Goal: Task Accomplishment & Management: Use online tool/utility

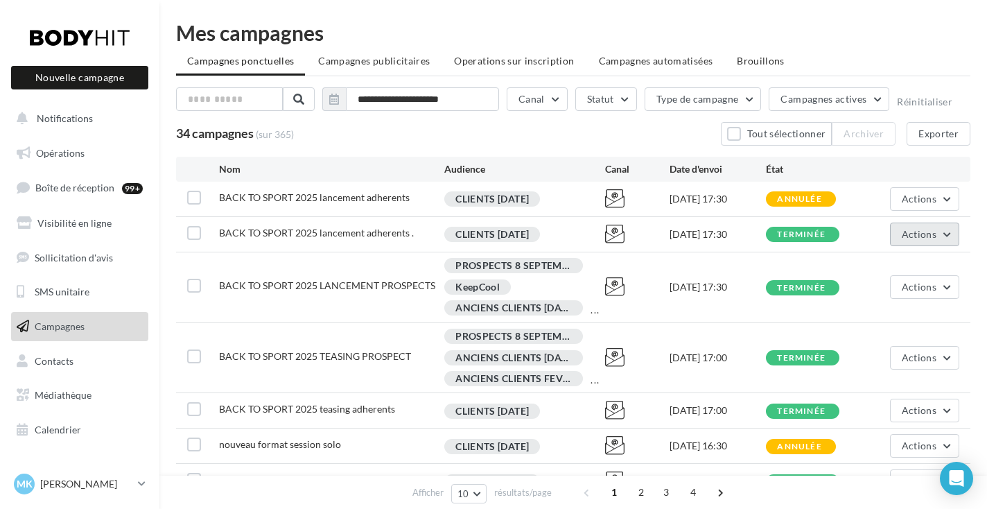
click at [908, 235] on span "Actions" at bounding box center [919, 234] width 35 height 12
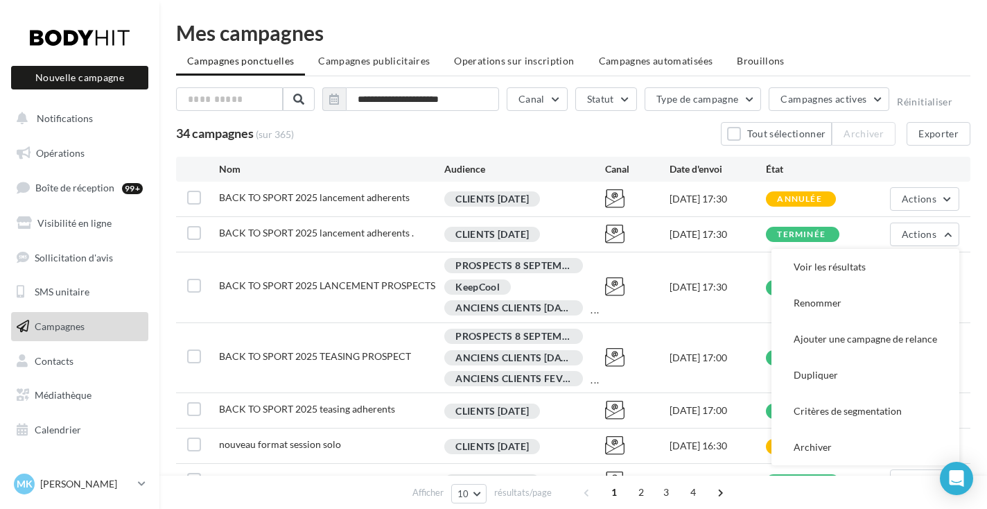
click at [905, 75] on ul "Campagnes ponctuelles Campagnes publicitaires Operations sur inscription Campag…" at bounding box center [573, 63] width 794 height 28
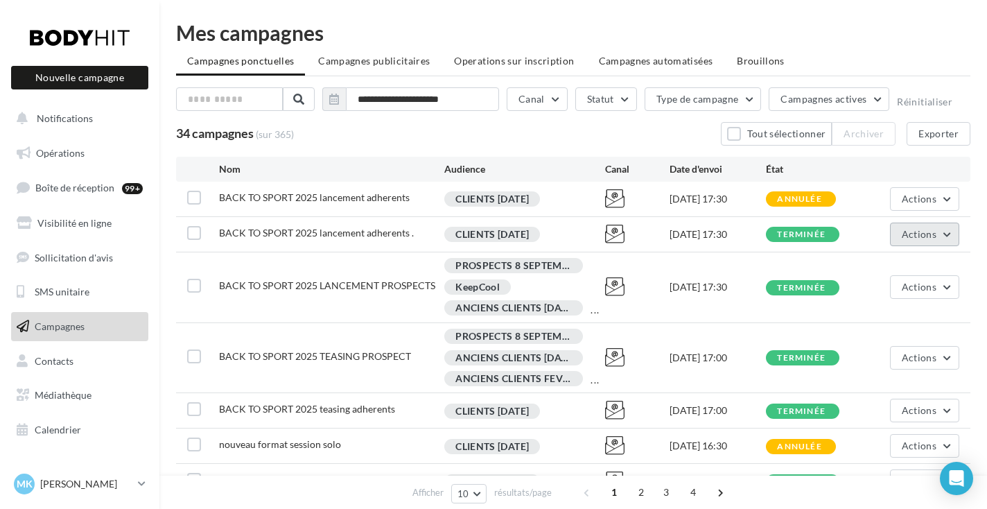
click at [932, 238] on span "Actions" at bounding box center [919, 234] width 35 height 12
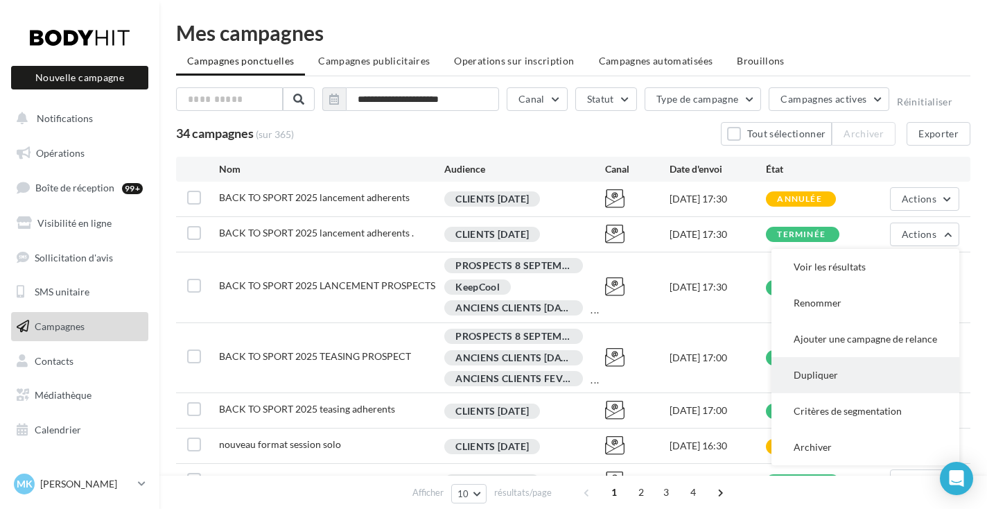
click at [787, 375] on button "Dupliquer" at bounding box center [865, 375] width 188 height 36
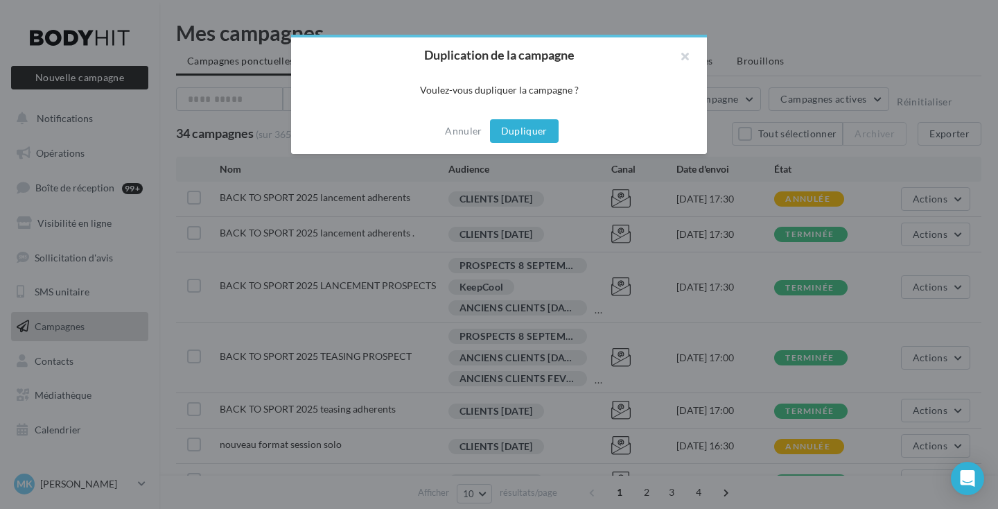
click at [516, 134] on button "Dupliquer" at bounding box center [524, 131] width 69 height 24
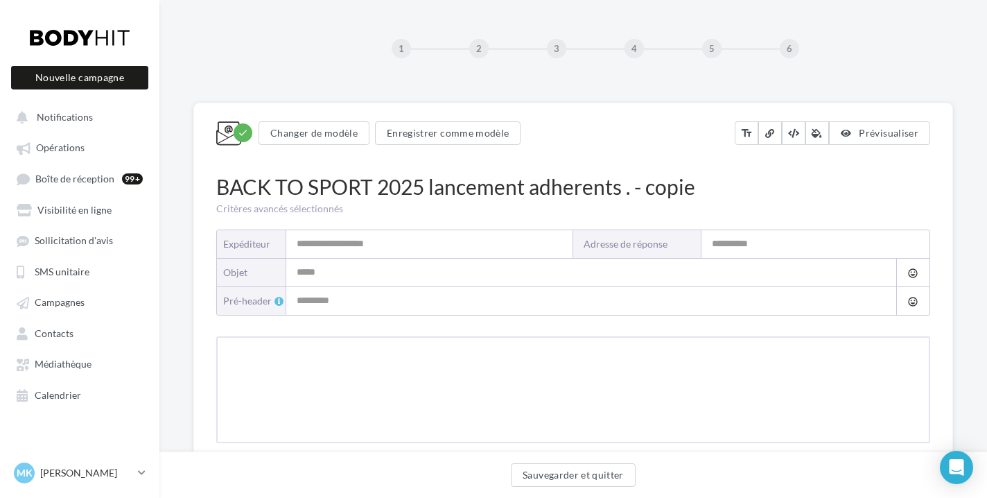
type input "**********"
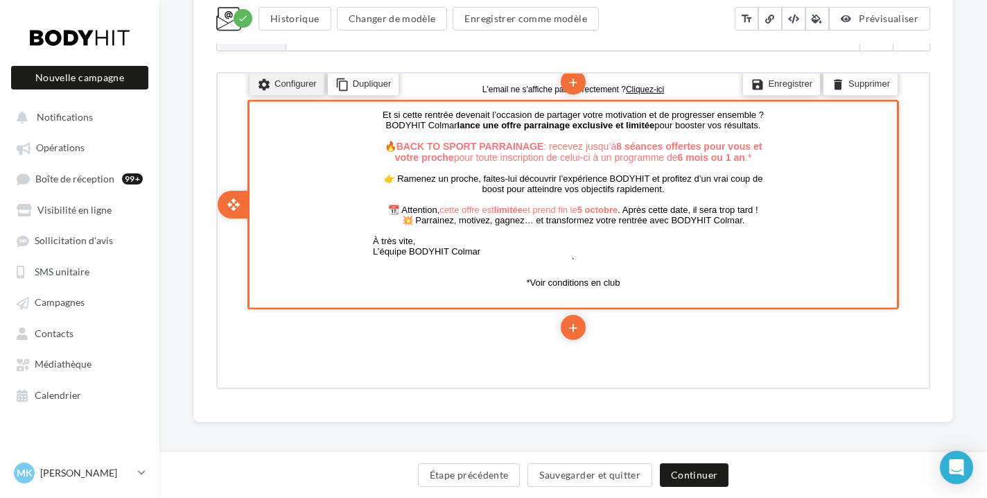
scroll to position [243, 0]
